Goal: Information Seeking & Learning: Learn about a topic

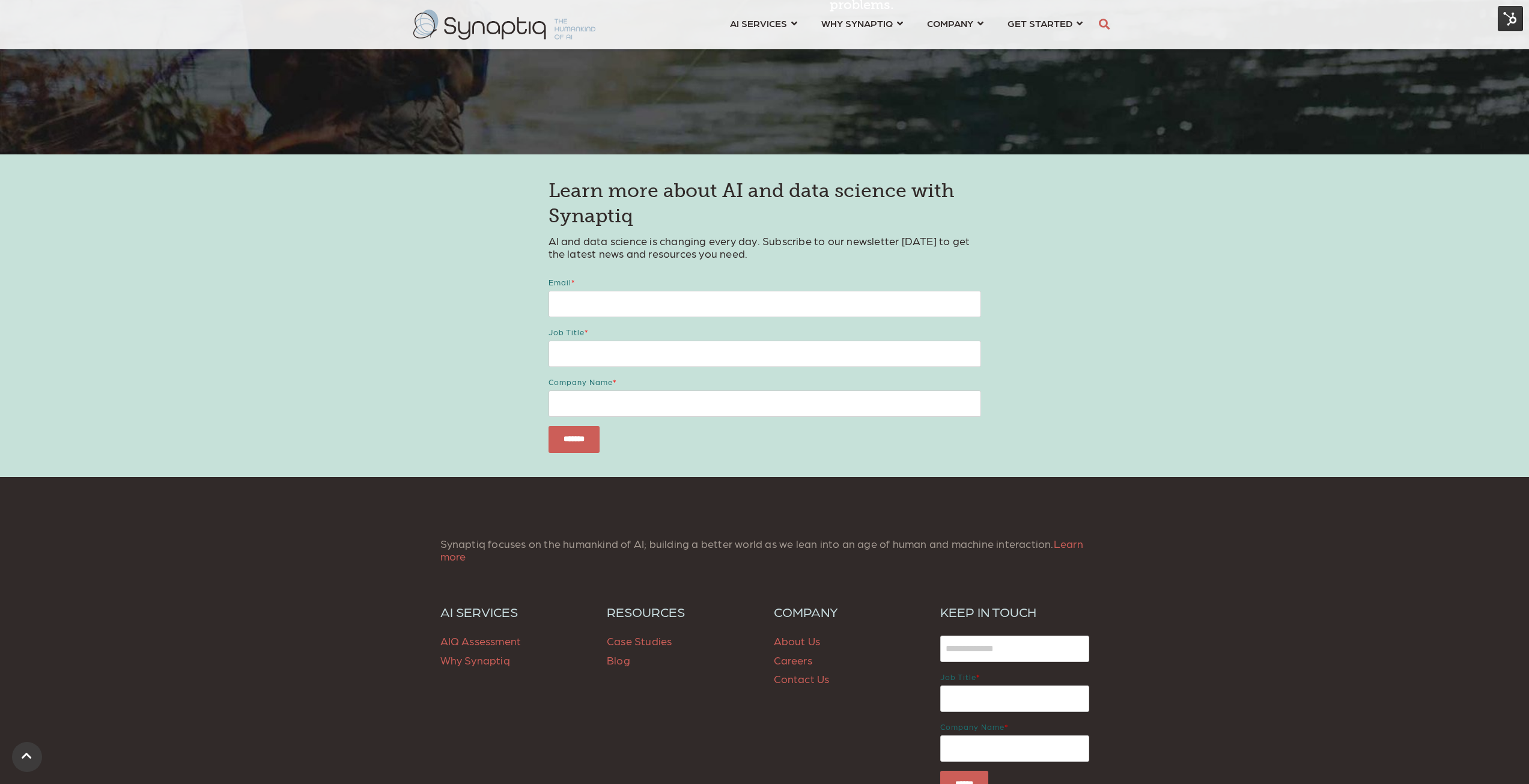
scroll to position [1534, 0]
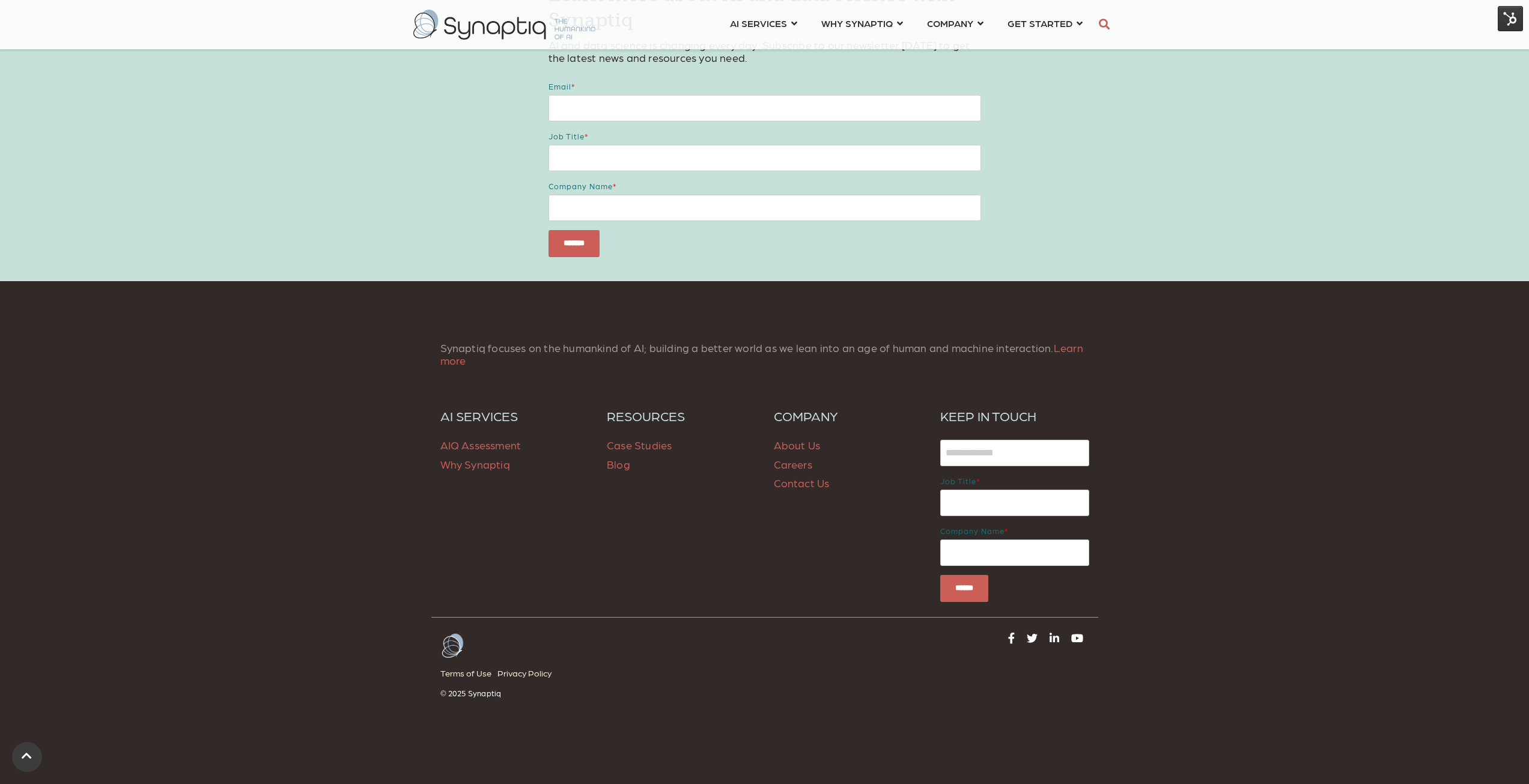
click at [640, 438] on p "Case Studies Blog" at bounding box center [681, 454] width 149 height 38
click at [642, 444] on span "Case Studies" at bounding box center [639, 445] width 65 height 13
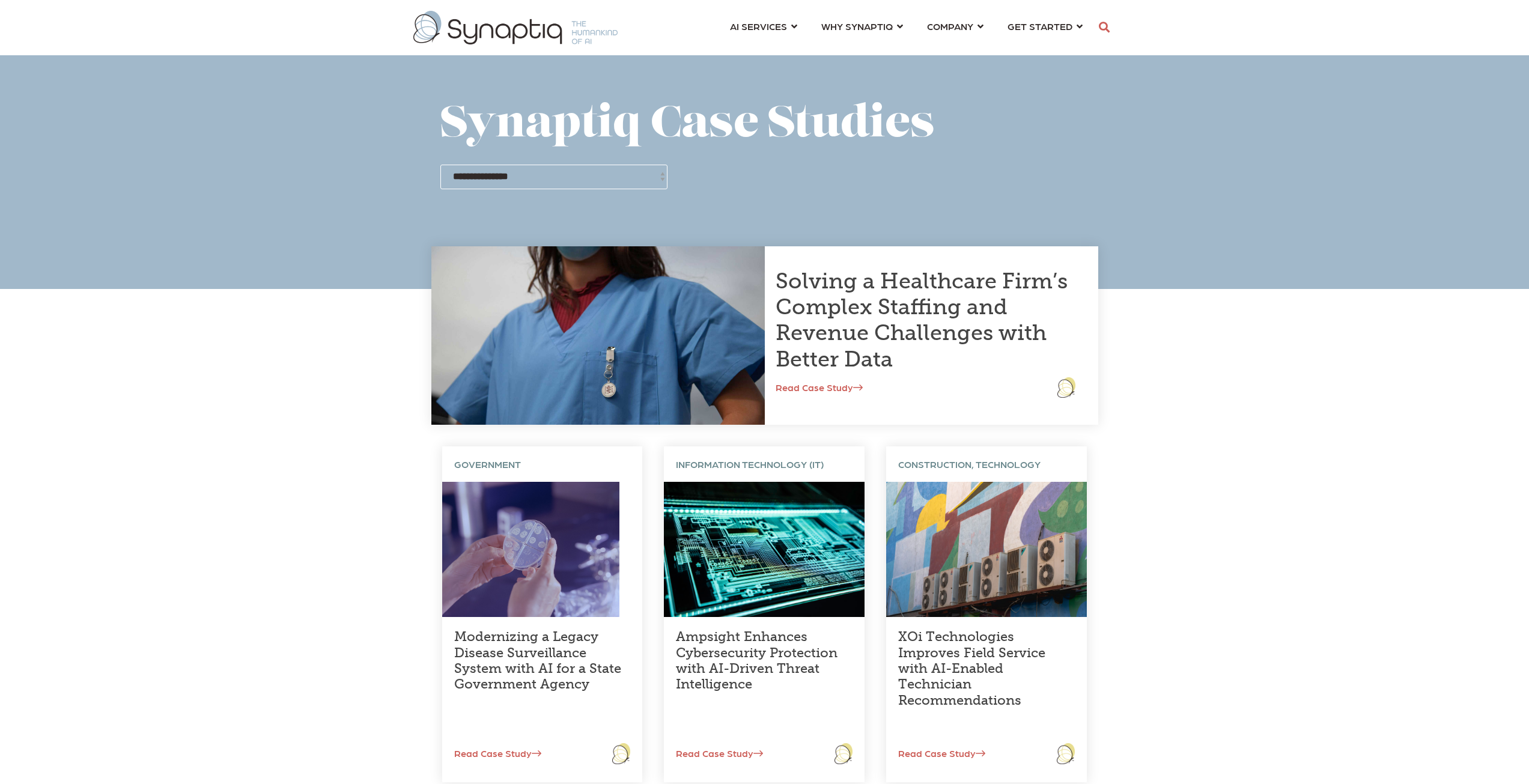
scroll to position [0, 5]
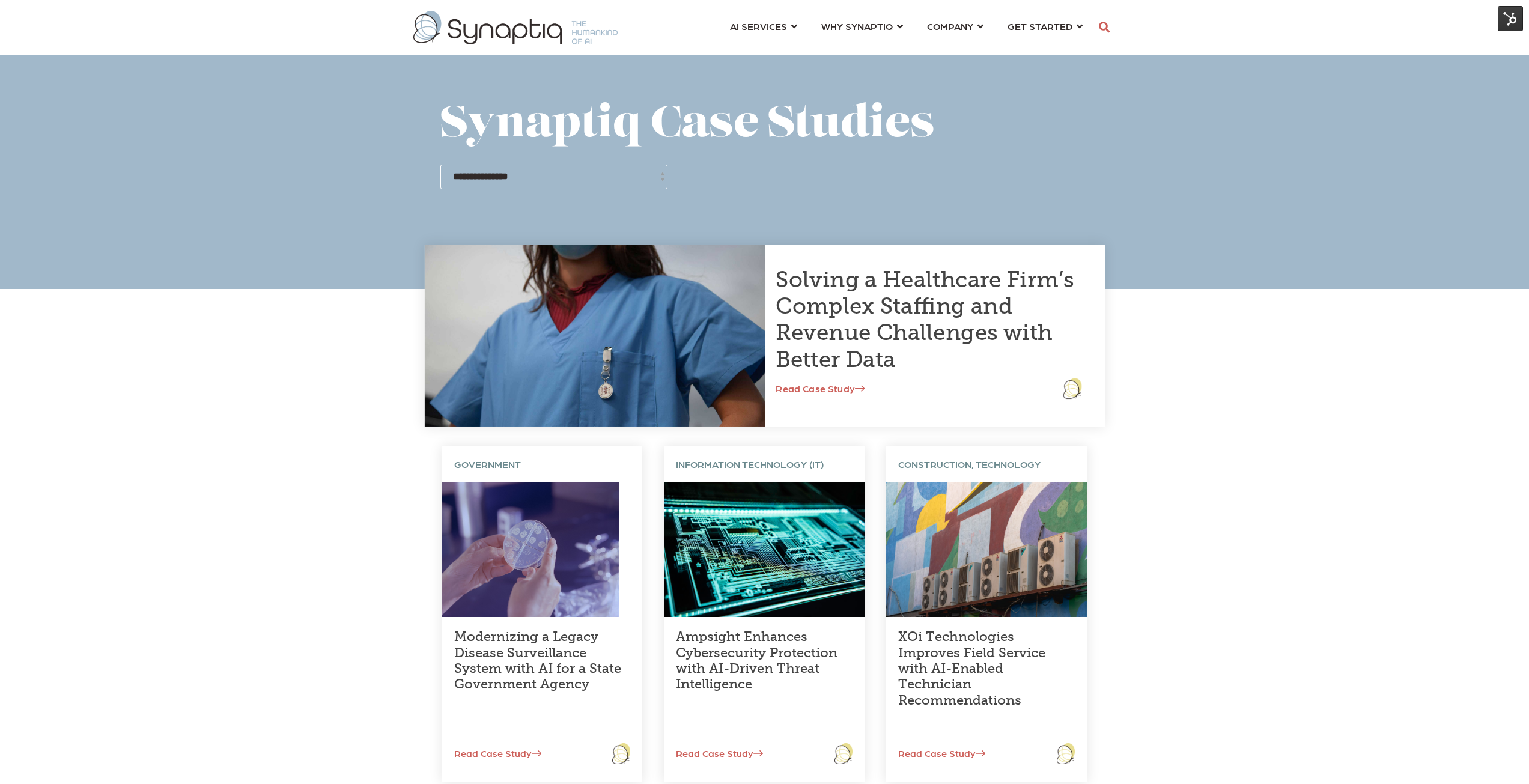
click at [840, 313] on link "Solving a Healthcare Firm’s Complex Staffing and Revenue Challenges with Better…" at bounding box center [925, 319] width 298 height 106
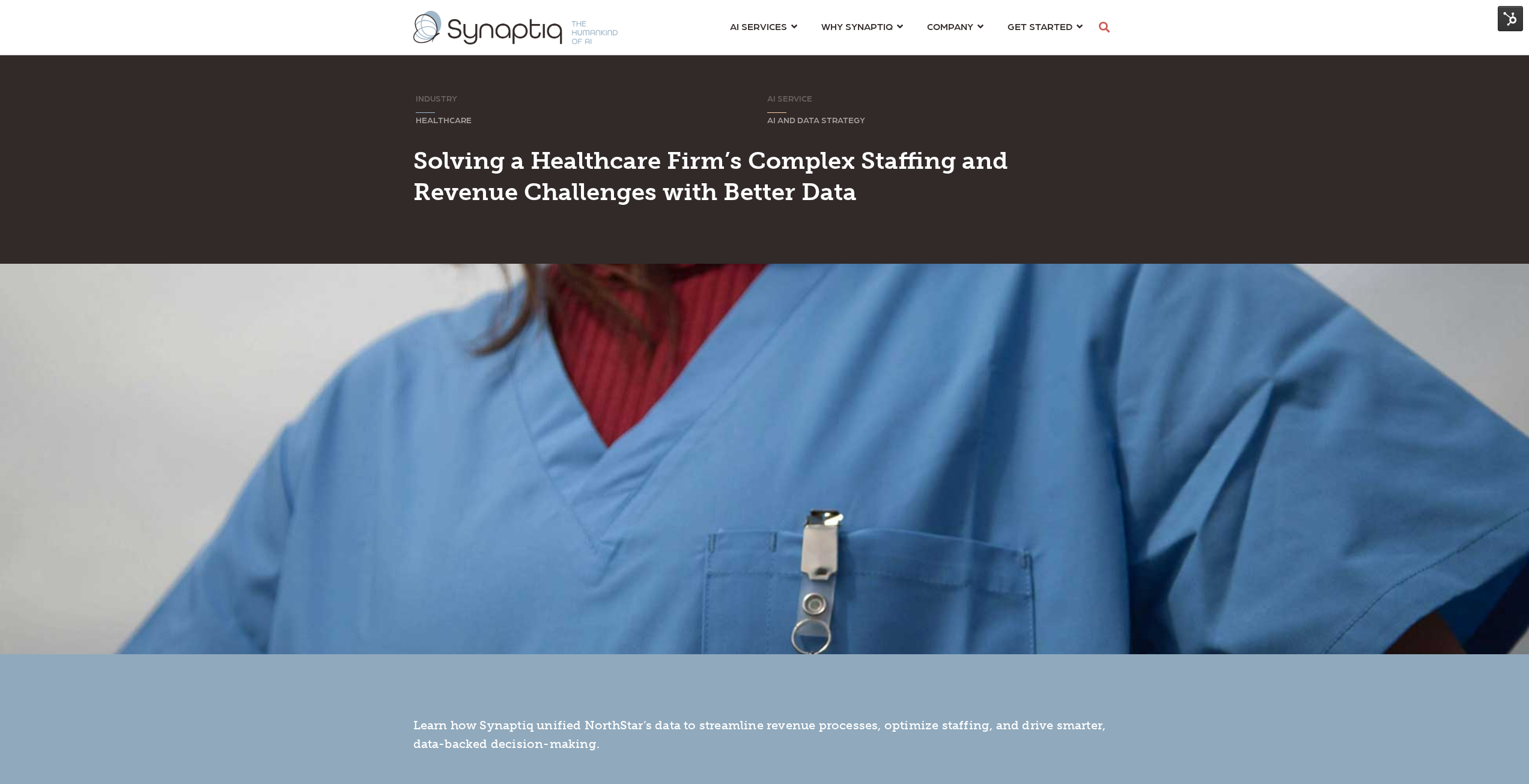
click at [1506, 19] on img at bounding box center [1510, 18] width 25 height 25
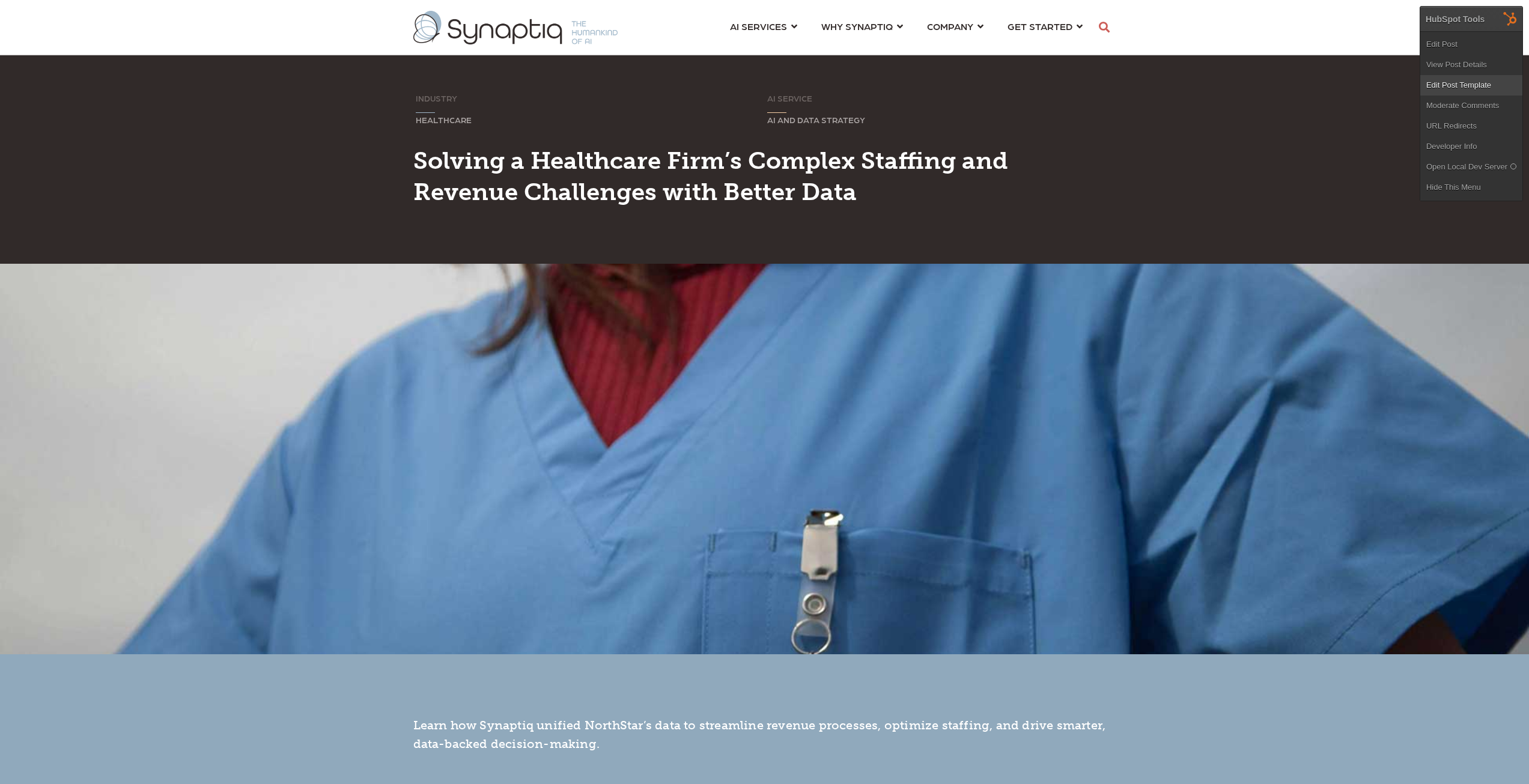
click at [1465, 80] on link "Edit Post Template" at bounding box center [1471, 85] width 102 height 21
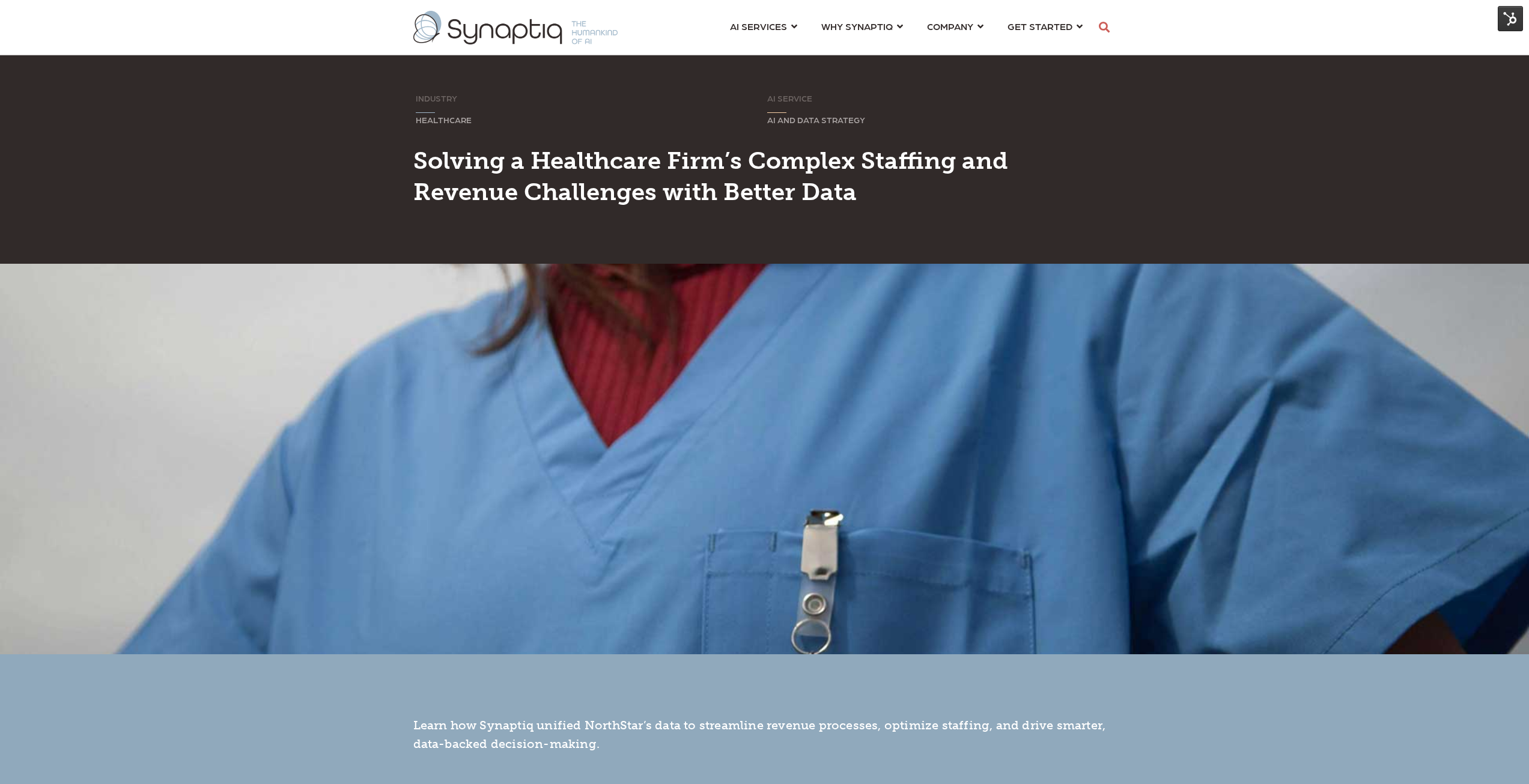
click at [1510, 18] on img at bounding box center [1510, 18] width 25 height 25
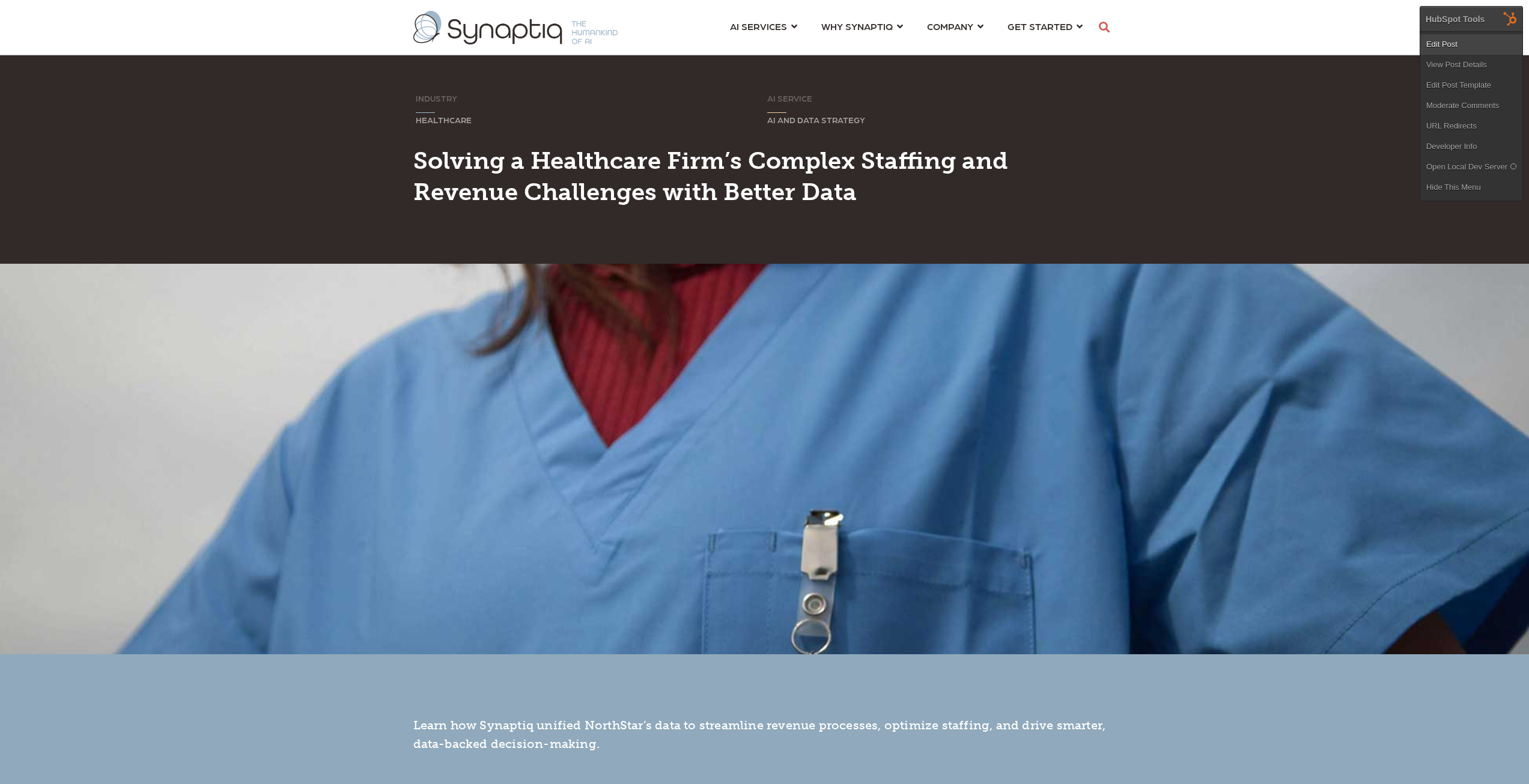
click at [1463, 46] on link "Edit Post" at bounding box center [1471, 44] width 102 height 21
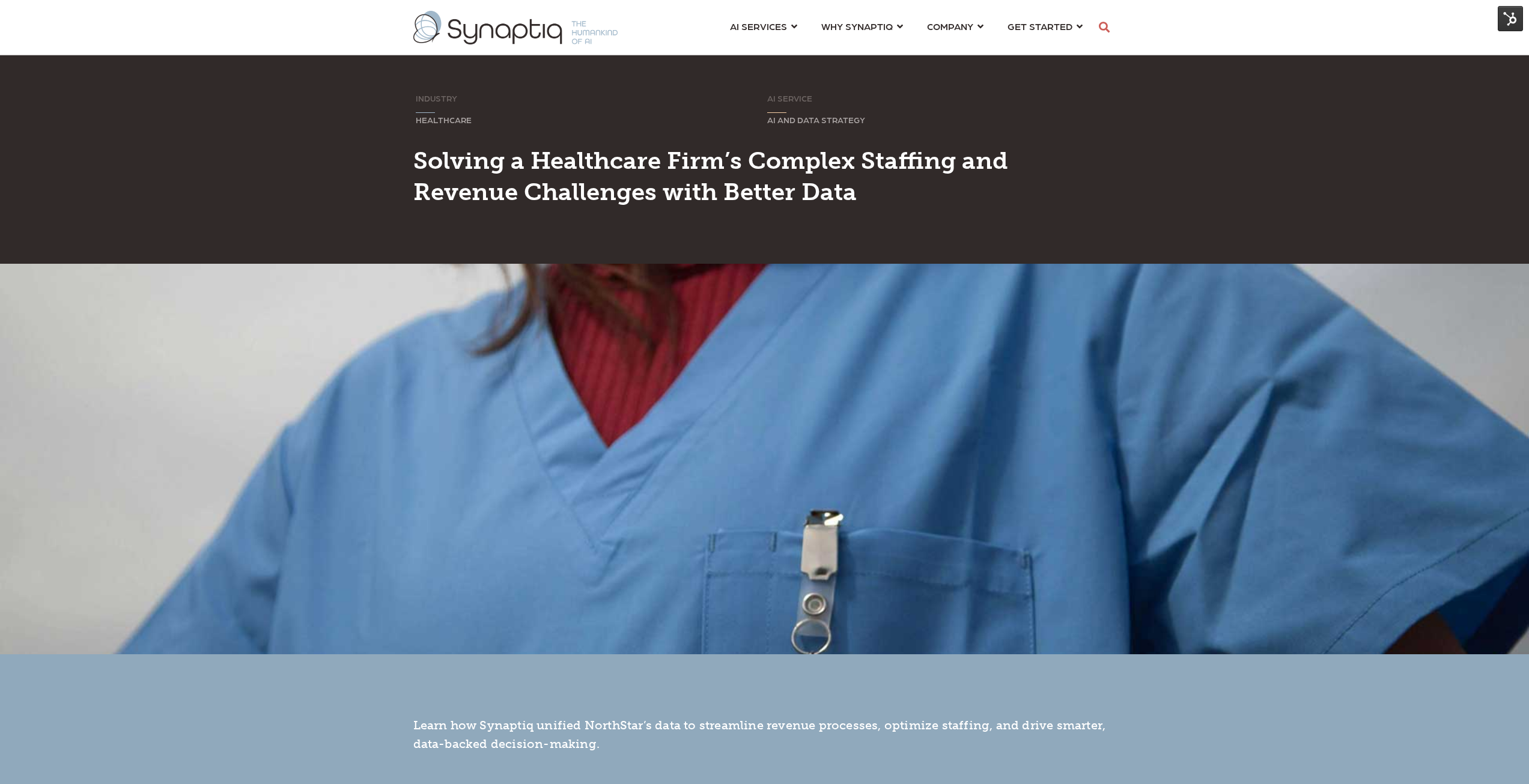
click at [1512, 23] on img at bounding box center [1510, 18] width 25 height 25
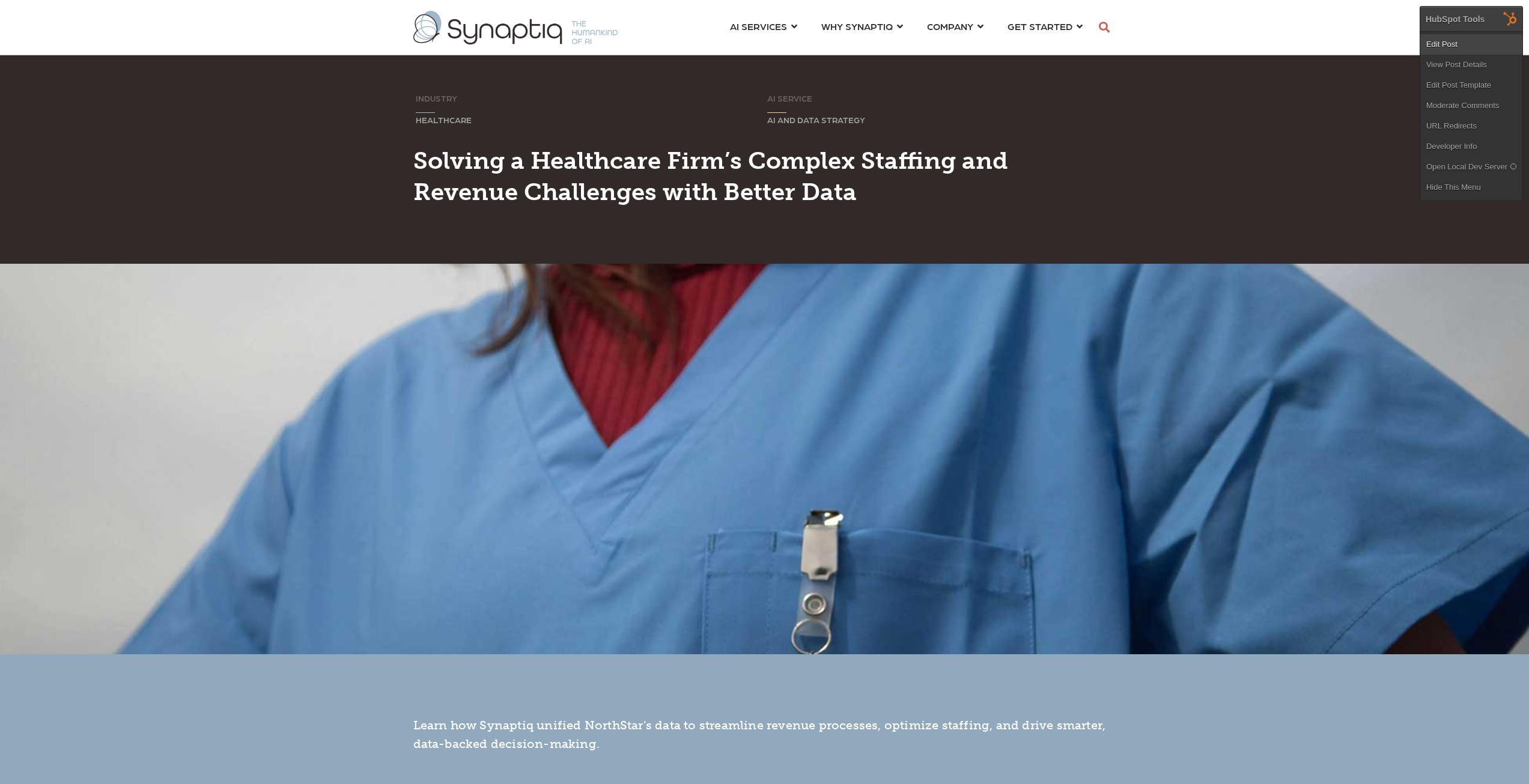
click at [1440, 42] on link "Edit Post" at bounding box center [1471, 44] width 102 height 21
